Goal: Task Accomplishment & Management: Manage account settings

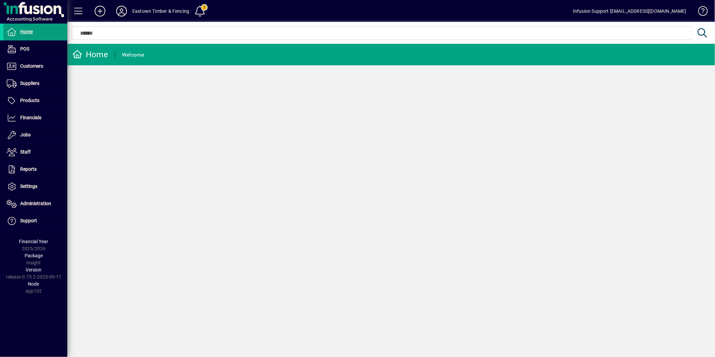
click at [121, 9] on icon at bounding box center [121, 11] width 13 height 11
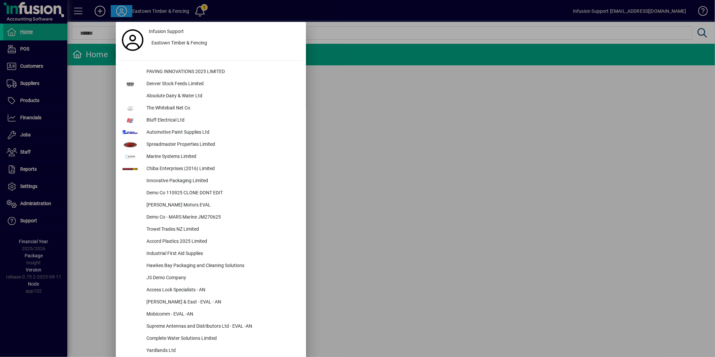
scroll to position [2023, 0]
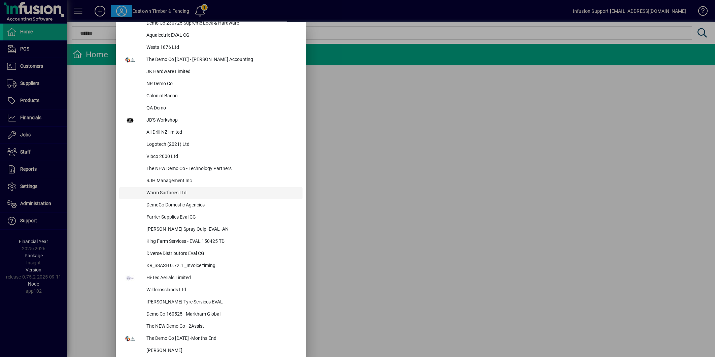
click at [173, 187] on div "Warm Surfaces Ltd" at bounding box center [222, 193] width 162 height 12
